Goal: Transaction & Acquisition: Download file/media

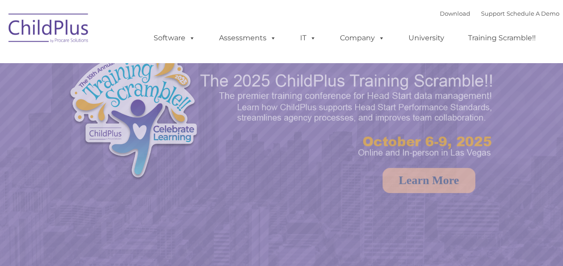
select select "MEDIUM"
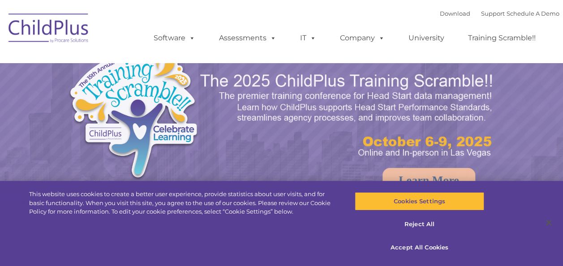
select select "MEDIUM"
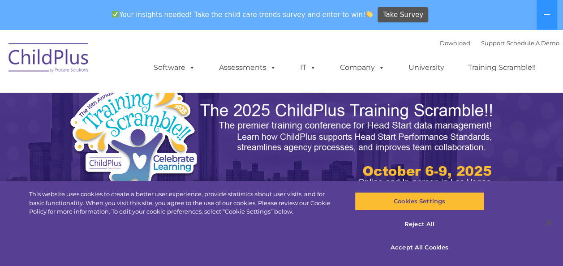
click at [446, 30] on nav "Download Support | Schedule A Demo  MENU MENU Software ChildPlus: The original…" at bounding box center [281, 61] width 563 height 63
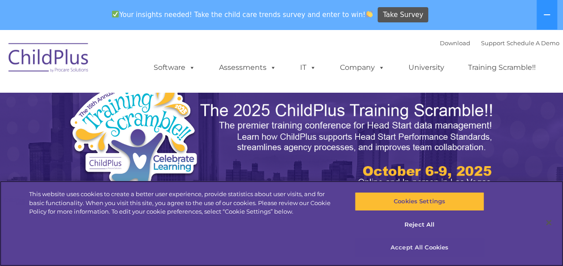
click at [432, 246] on button "Accept All Cookies" at bounding box center [419, 247] width 129 height 19
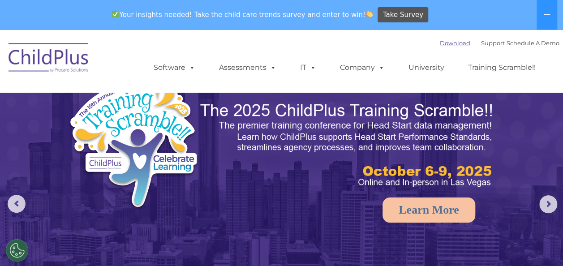
click at [447, 44] on link "Download" at bounding box center [455, 42] width 30 height 7
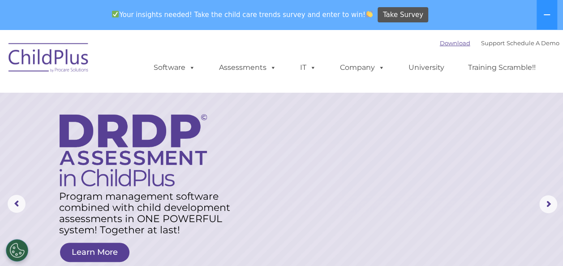
click at [446, 44] on link "Download" at bounding box center [455, 42] width 30 height 7
